Goal: Task Accomplishment & Management: Complete application form

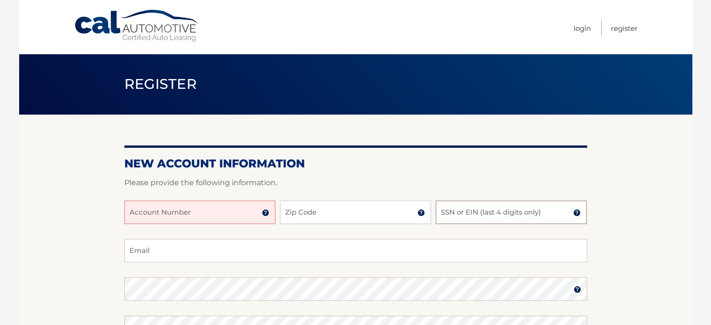
click at [479, 211] on input "SSN or EIN (last 4 digits only)" at bounding box center [510, 211] width 151 height 23
type input "8160"
click at [314, 220] on input "Zip Code" at bounding box center [355, 211] width 151 height 23
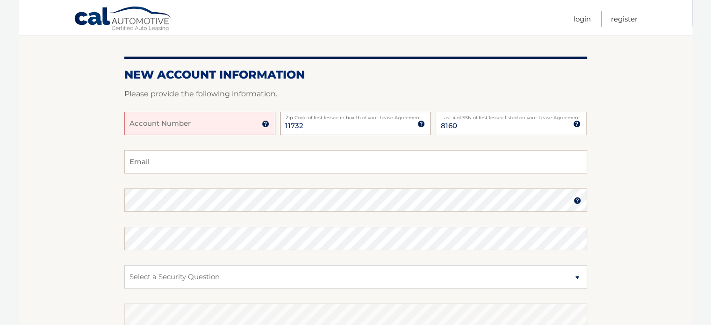
scroll to position [93, 0]
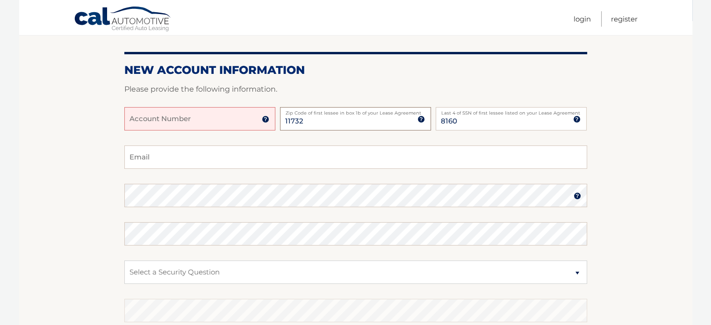
type input "11732"
click at [208, 123] on input "Account Number" at bounding box center [199, 118] width 151 height 23
click at [193, 162] on input "Email" at bounding box center [355, 156] width 463 height 23
click at [268, 119] on img at bounding box center [265, 118] width 7 height 7
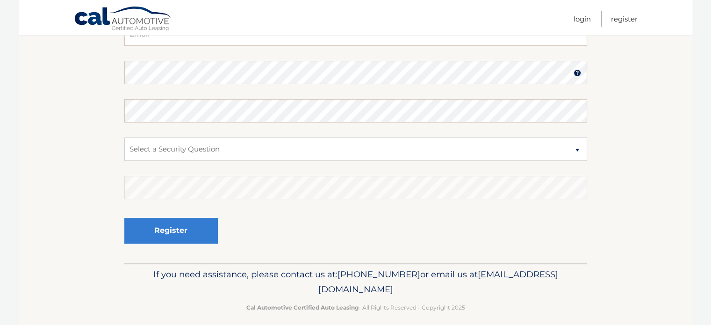
scroll to position [250, 0]
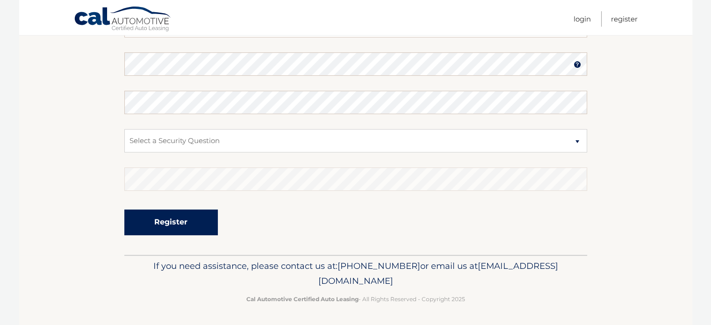
click at [146, 215] on button "Register" at bounding box center [170, 222] width 93 height 26
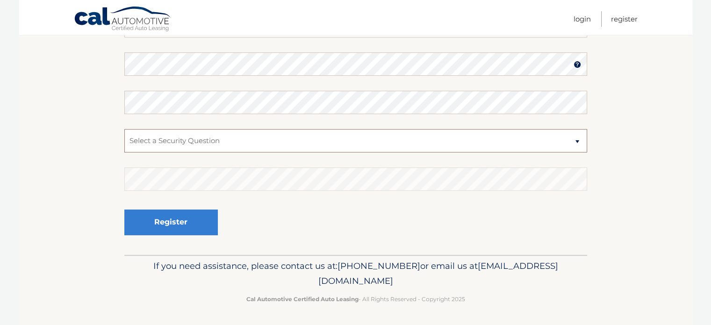
click at [219, 141] on select "Select a Security Question What was the name of your elementary school? What is…" at bounding box center [355, 140] width 463 height 23
select select "1"
click at [124, 129] on select "Select a Security Question What was the name of your elementary school? What is…" at bounding box center [355, 140] width 463 height 23
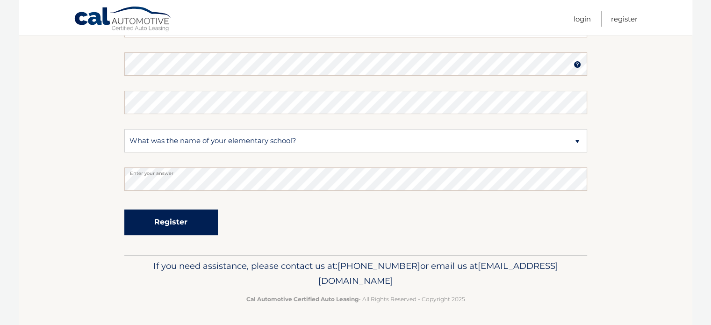
click at [196, 215] on button "Register" at bounding box center [170, 222] width 93 height 26
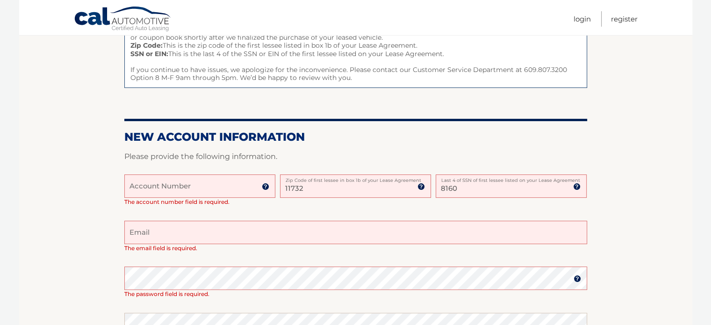
scroll to position [187, 0]
